Goal: Navigation & Orientation: Find specific page/section

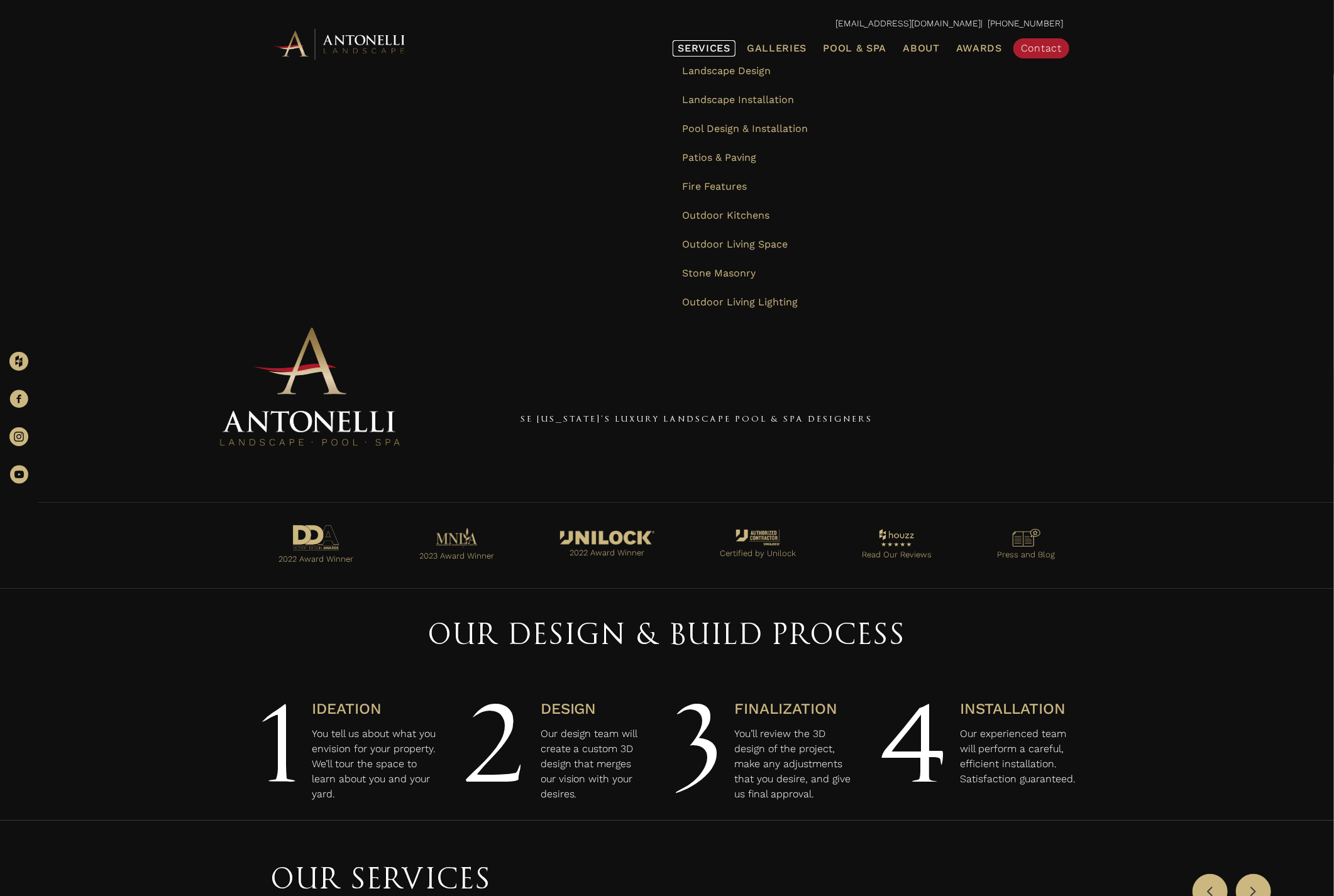
click at [721, 42] on link "Services" at bounding box center [704, 49] width 63 height 16
click at [760, 70] on span "Landscape Design" at bounding box center [726, 70] width 89 height 12
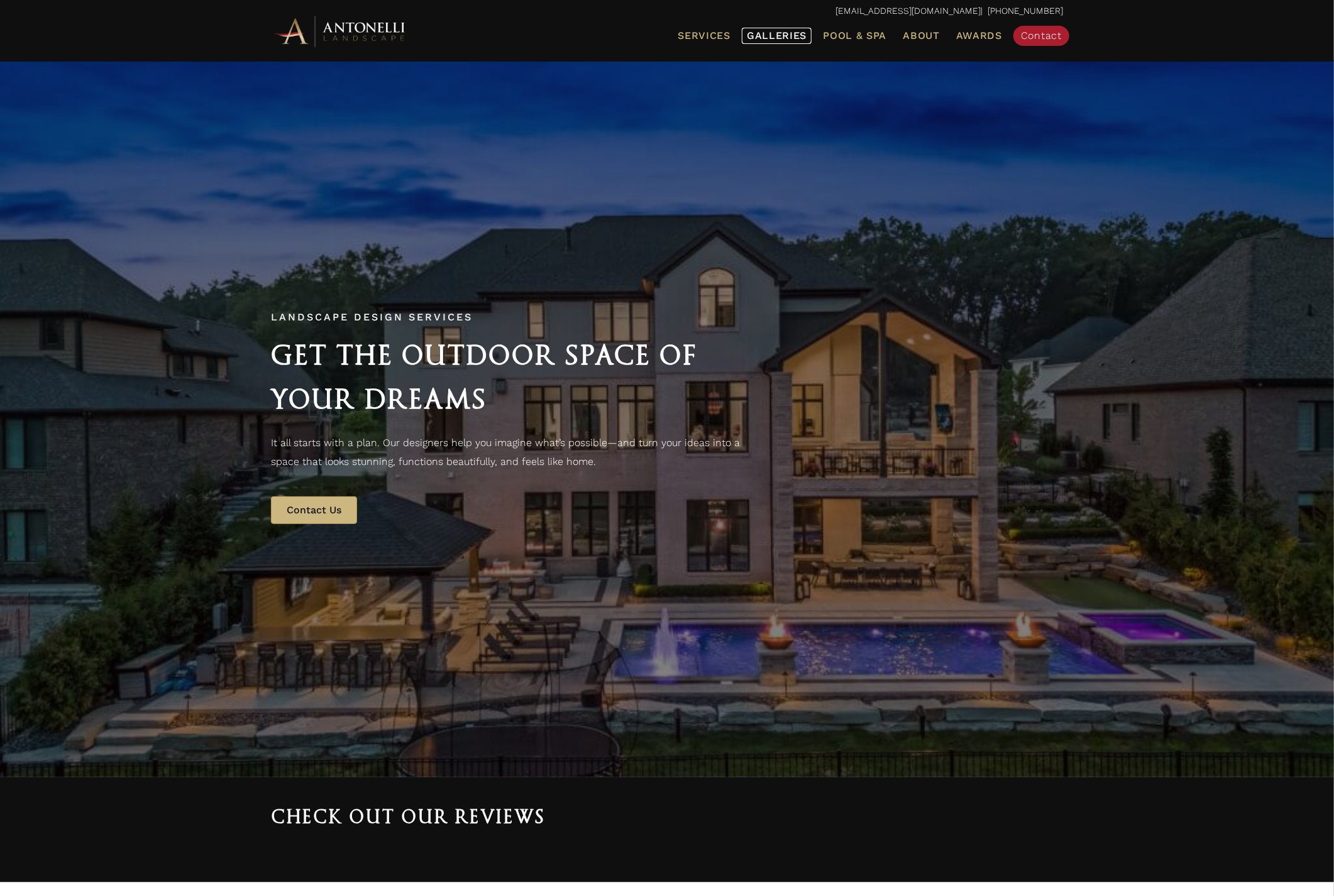
click at [794, 40] on span "Galleries" at bounding box center [776, 35] width 59 height 12
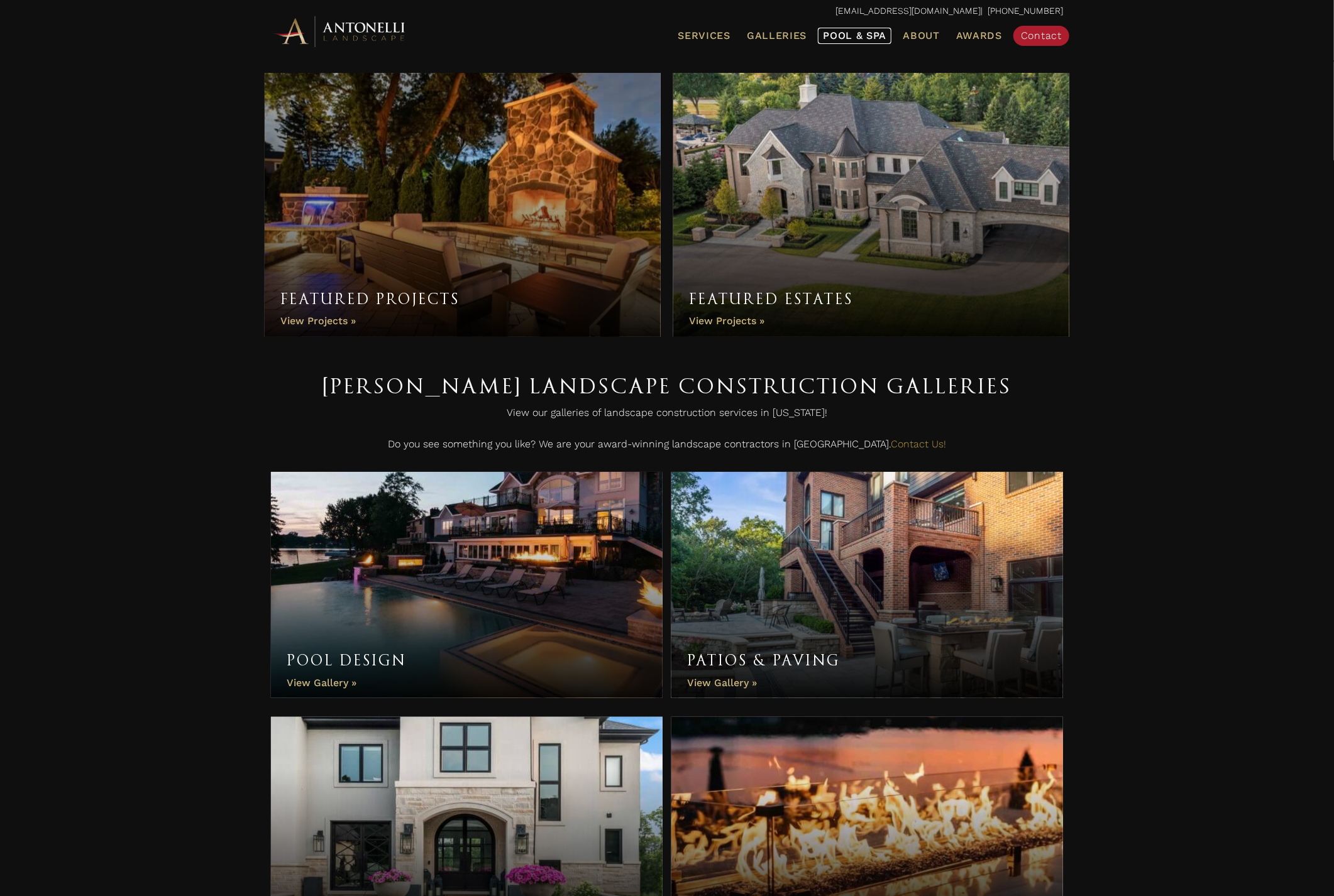
click at [845, 44] on link "Pool & Spa" at bounding box center [854, 36] width 73 height 16
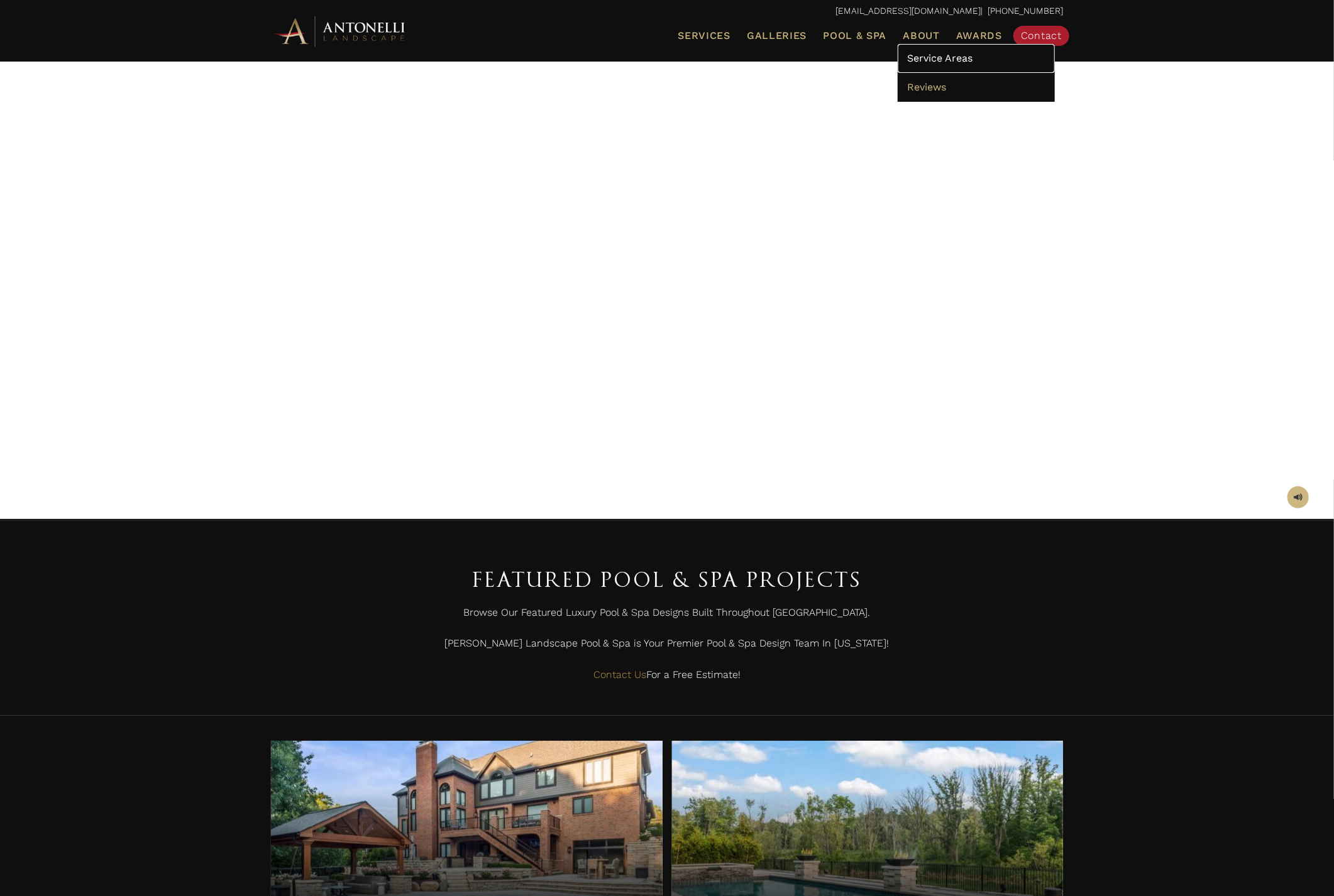
click at [915, 44] on link "Service Areas" at bounding box center [976, 59] width 157 height 29
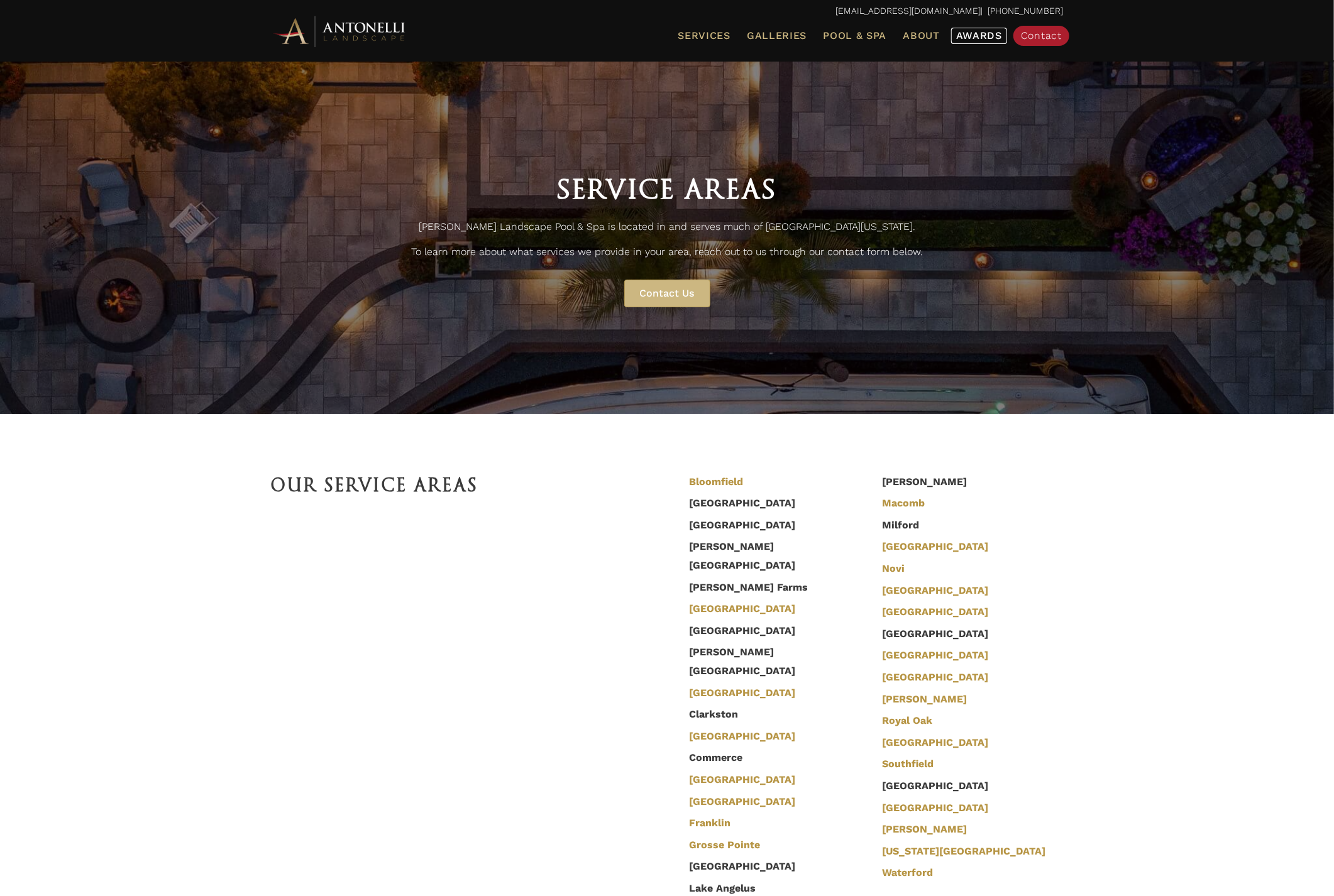
click at [965, 42] on link "Awards" at bounding box center [979, 36] width 56 height 16
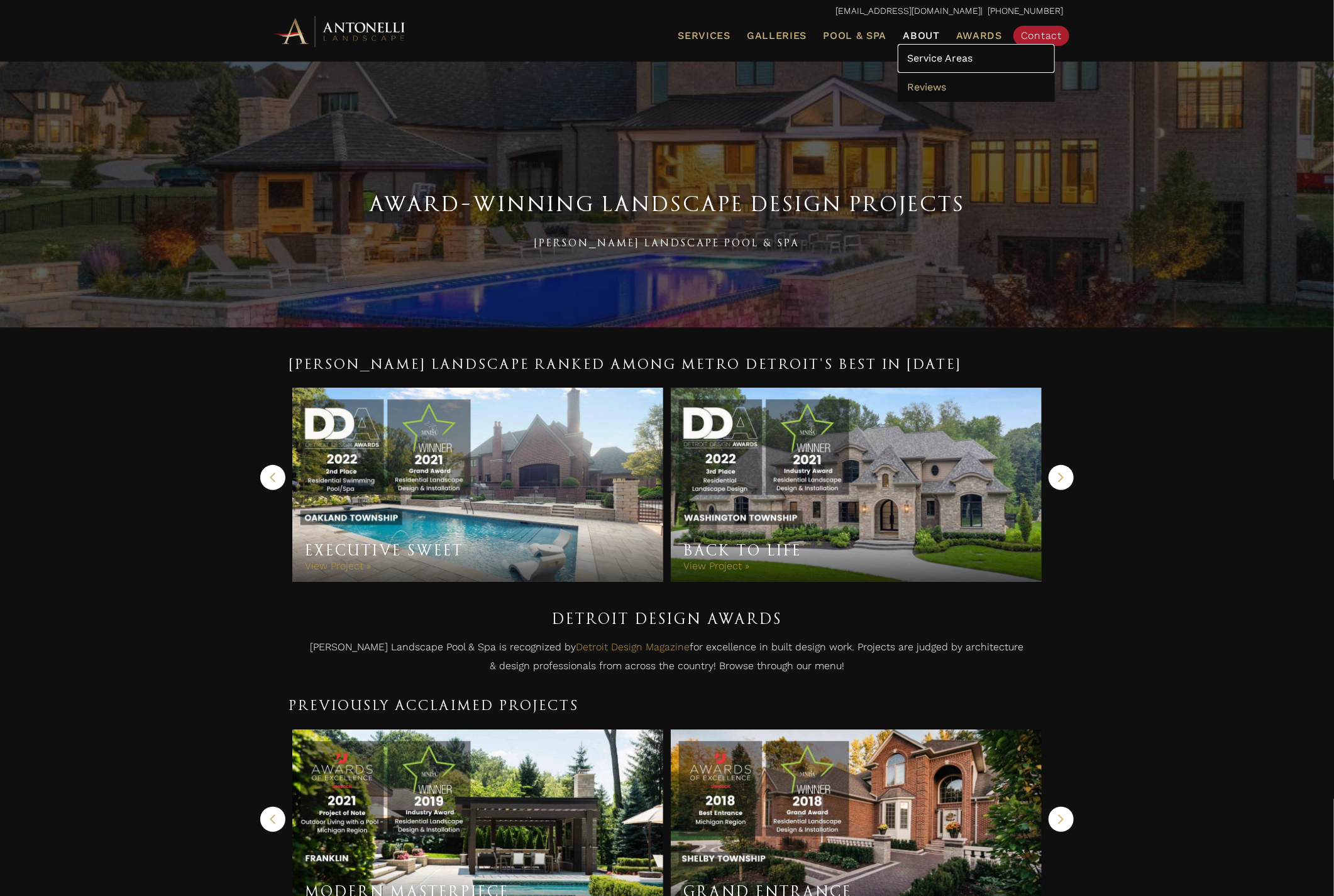
click at [922, 66] on link "Service Areas" at bounding box center [976, 59] width 157 height 29
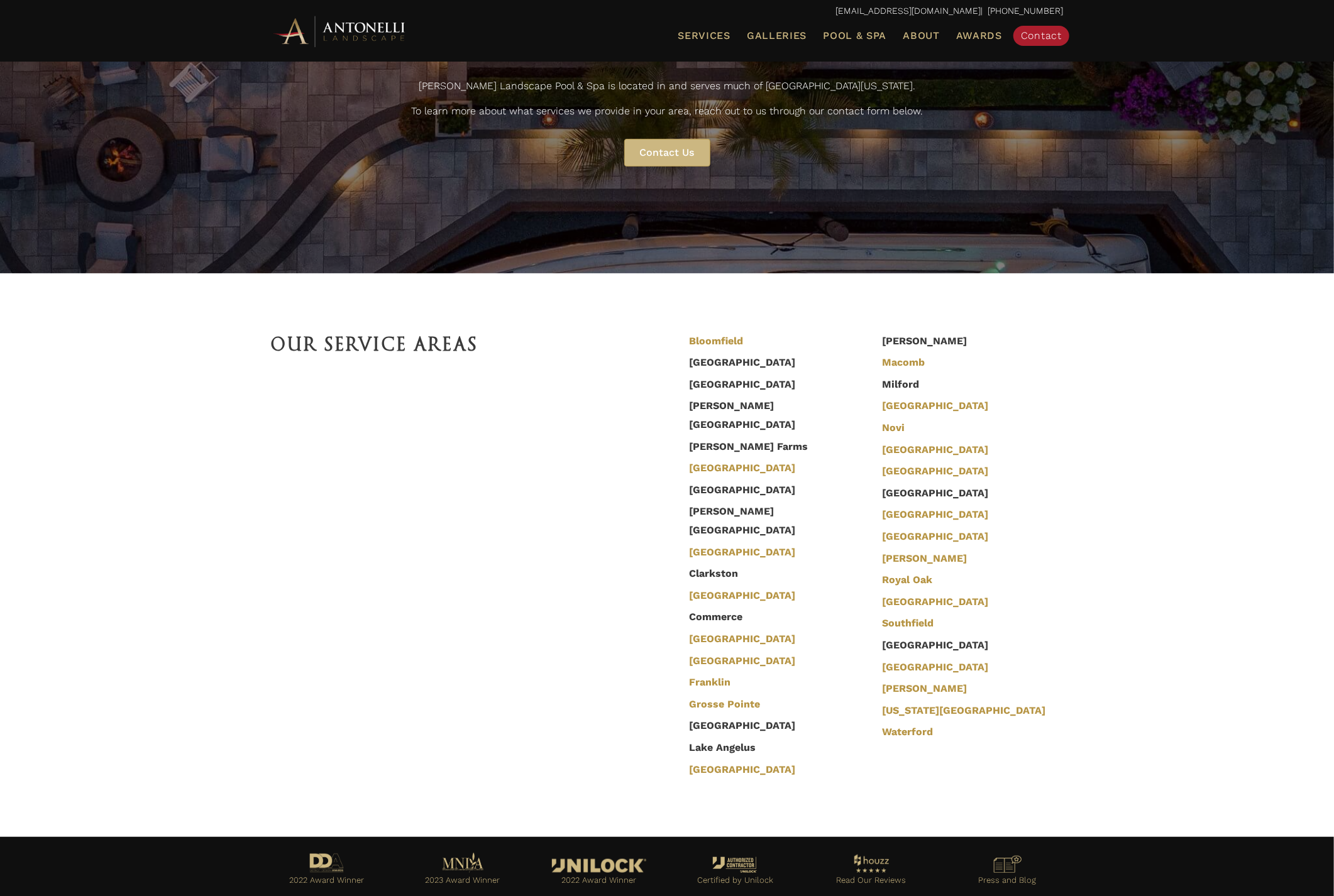
scroll to position [143, 0]
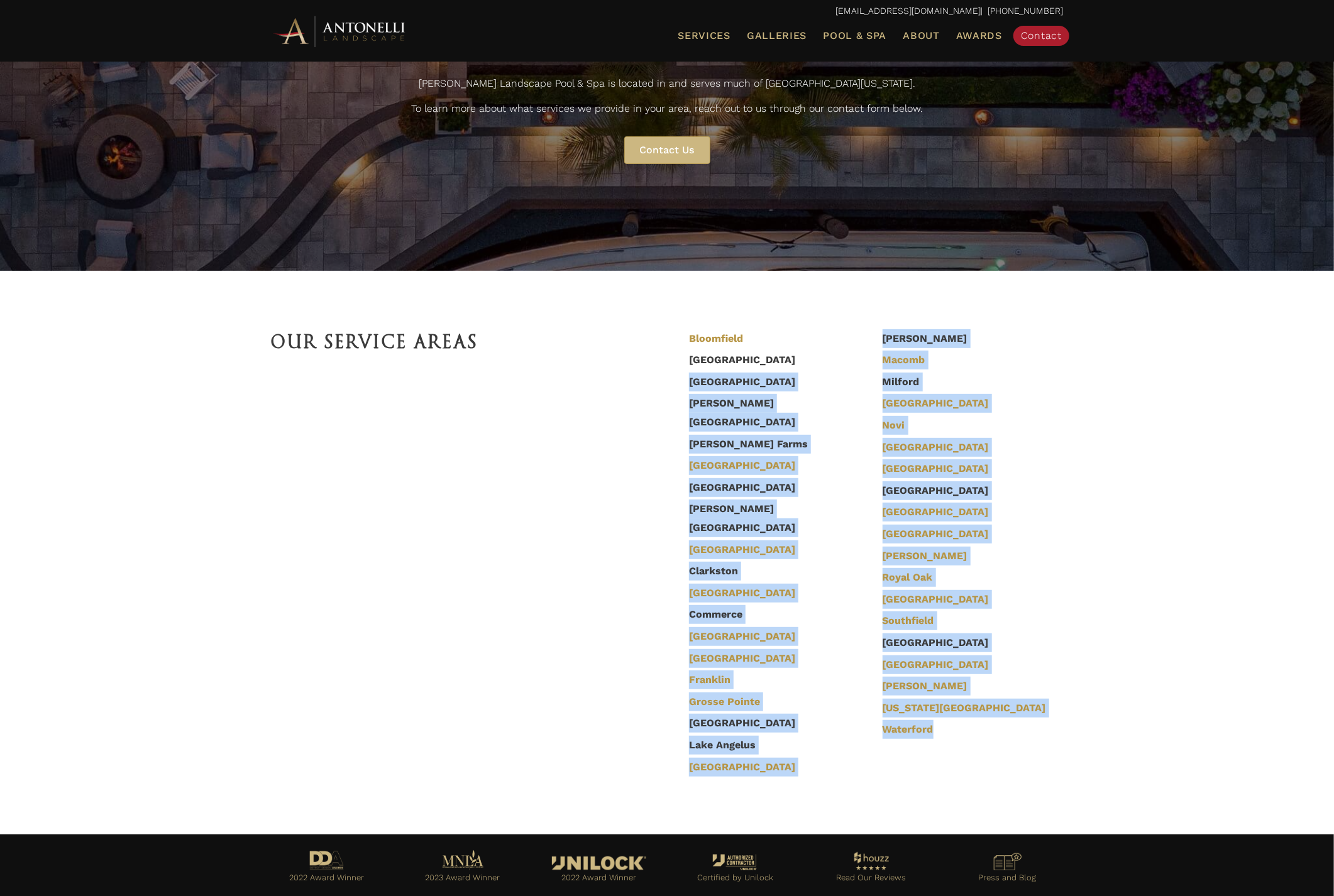
drag, startPoint x: 945, startPoint y: 723, endPoint x: 983, endPoint y: 753, distance: 48.4
click at [982, 753] on div "Our Service Areas Bloomfield Bloomfield Hills Bloomfield Township Beverly Hills…" at bounding box center [667, 552] width 1334 height 563
click at [983, 753] on div "Our Service Areas Bloomfield Bloomfield Hills Bloomfield Township Beverly Hills…" at bounding box center [667, 552] width 1334 height 563
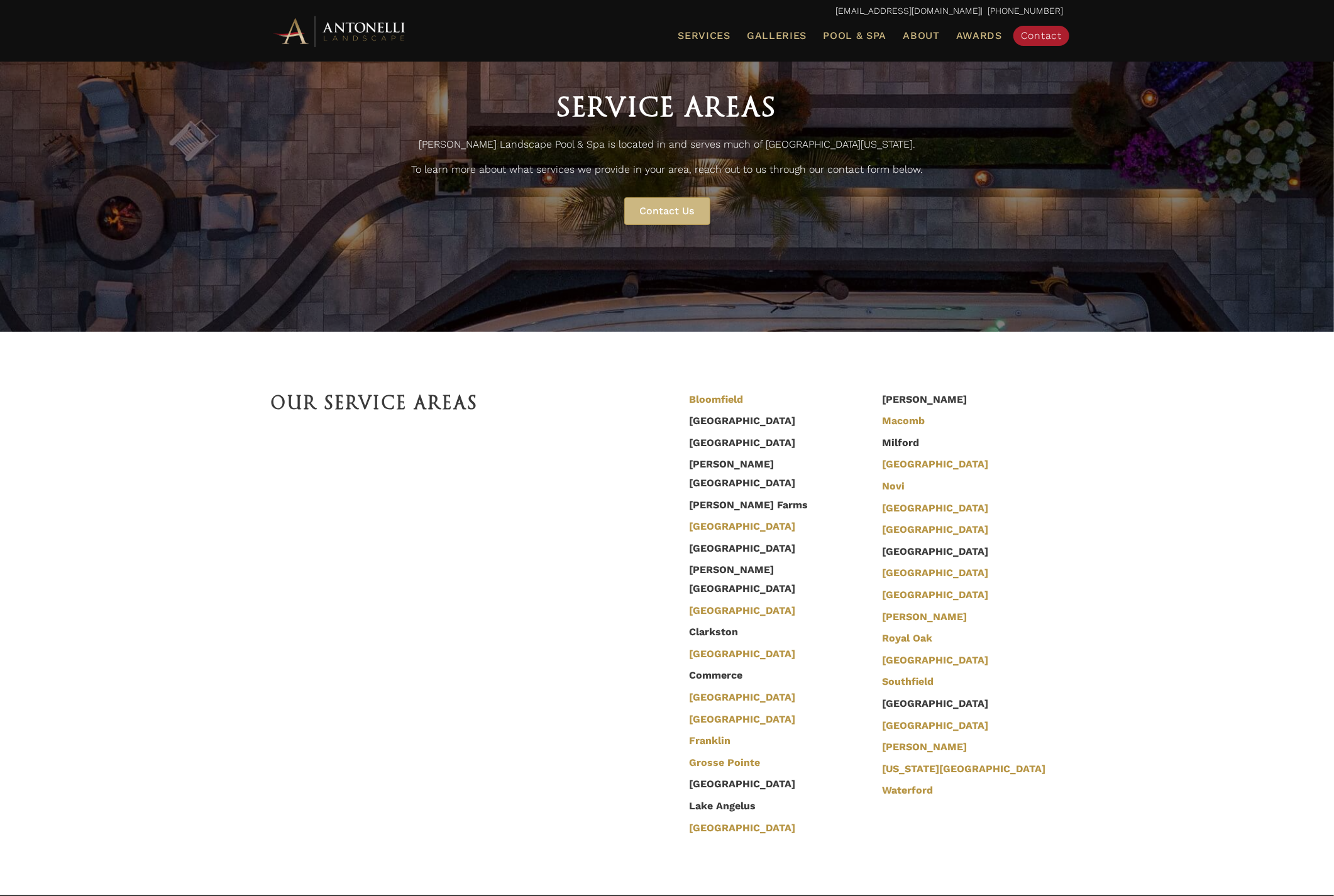
scroll to position [0, 0]
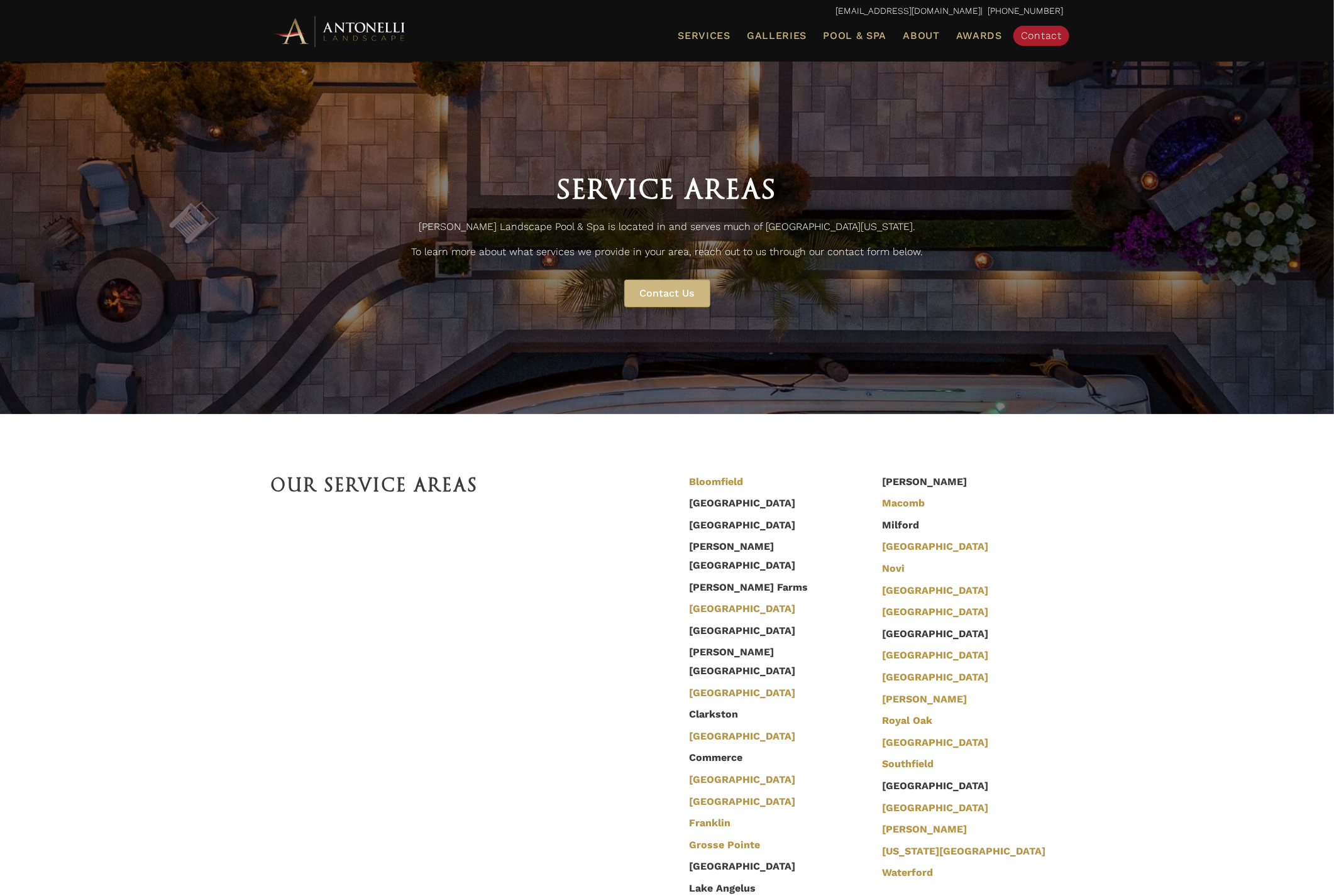
click at [407, 25] on img at bounding box center [340, 31] width 138 height 35
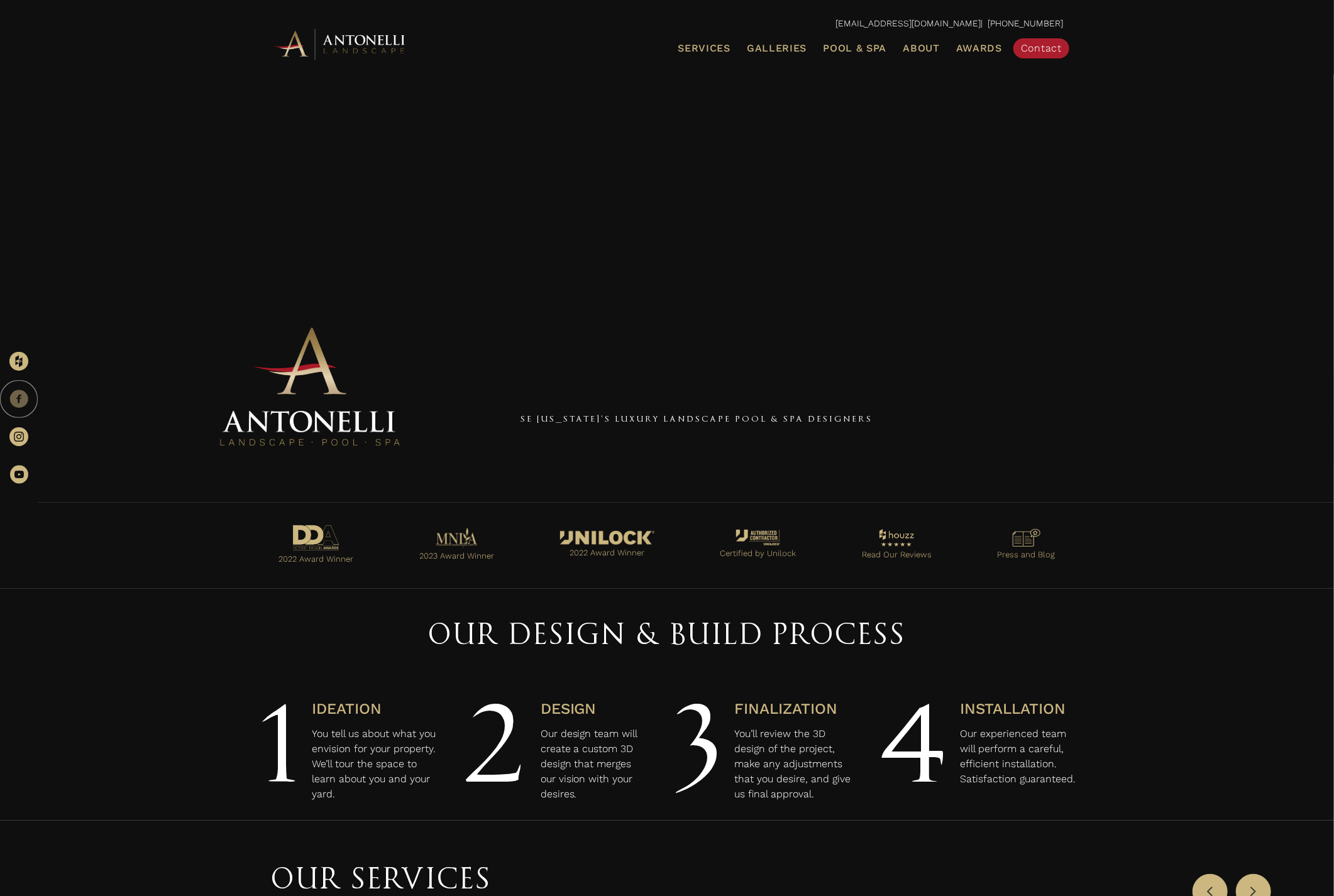
click at [20, 409] on link at bounding box center [19, 399] width 38 height 38
